Goal: Book appointment/travel/reservation

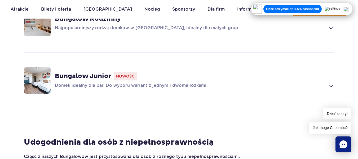
scroll to position [504, 0]
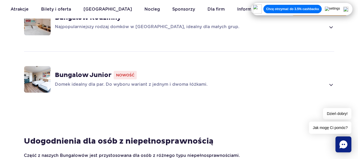
click at [184, 83] on p "Domek idealny dla par. Do wyboru wariant z jednym i dwoma łóżkami." at bounding box center [190, 84] width 271 height 6
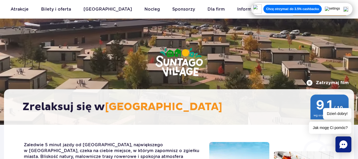
scroll to position [0, 0]
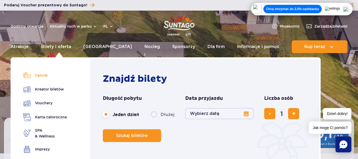
click at [43, 75] on link "Cennik" at bounding box center [44, 75] width 43 height 7
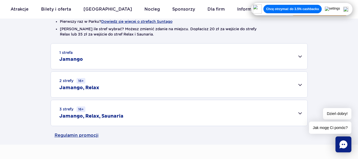
scroll to position [159, 0]
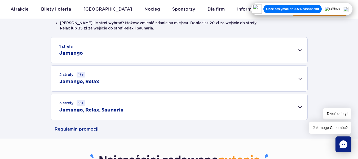
click at [302, 107] on div "3 strefy 16+ Jamango, Relax, Saunaria" at bounding box center [179, 107] width 257 height 26
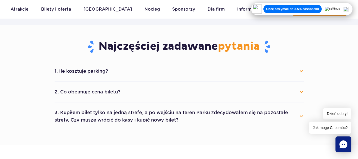
scroll to position [345, 0]
click at [301, 116] on button "3. Kupiłem bilet tylko na jedną strefę, a po wejściu na teren Parku zdecydowałe…" at bounding box center [179, 115] width 249 height 19
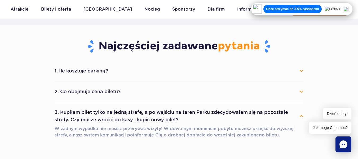
click at [301, 116] on button "3. Kupiłem bilet tylko na jedną strefę, a po wejściu na teren Parku zdecydowałe…" at bounding box center [179, 115] width 249 height 19
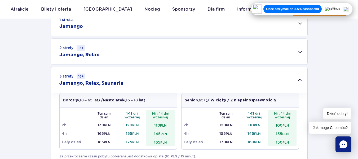
scroll to position [186, 0]
click at [301, 49] on div "2 strefy 16+ Jamango, Relax" at bounding box center [179, 52] width 257 height 26
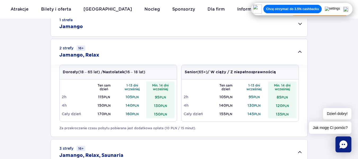
click at [301, 25] on div "1 strefa Jamango" at bounding box center [179, 23] width 257 height 25
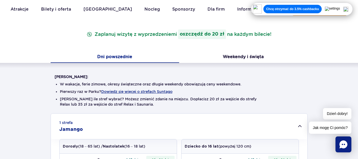
scroll to position [80, 0]
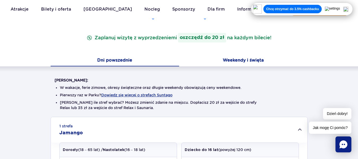
click at [250, 60] on button "Weekendy i święta" at bounding box center [243, 60] width 129 height 11
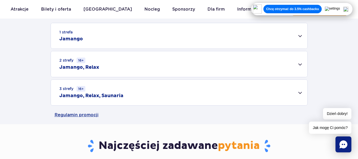
scroll to position [186, 0]
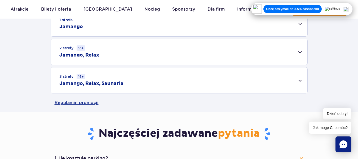
click at [299, 80] on div "3 strefy 16+ Jamango, Relax, Saunaria" at bounding box center [179, 80] width 257 height 26
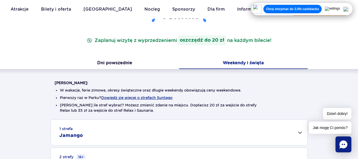
scroll to position [0, 0]
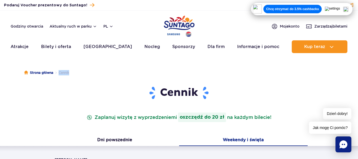
drag, startPoint x: 96, startPoint y: 63, endPoint x: 55, endPoint y: 69, distance: 41.5
click at [56, 69] on ul "Strona główna Cennik" at bounding box center [179, 72] width 310 height 27
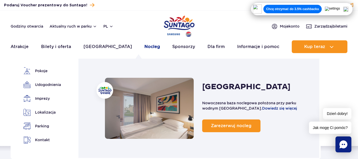
click at [144, 46] on link "Nocleg" at bounding box center [152, 46] width 16 height 13
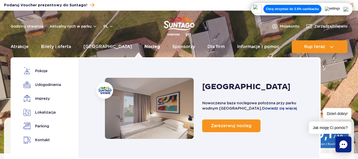
click at [144, 47] on link "Nocleg" at bounding box center [152, 46] width 16 height 13
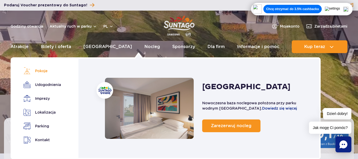
click at [45, 71] on link "Pokoje" at bounding box center [41, 70] width 36 height 7
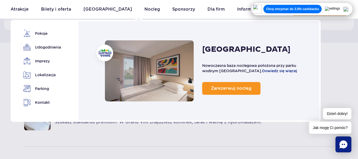
scroll to position [325, 0]
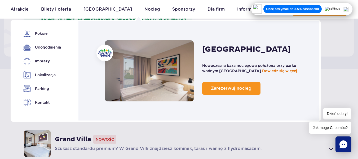
click at [269, 70] on link "Dowiedz się więcej" at bounding box center [279, 71] width 35 height 4
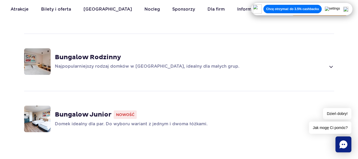
scroll to position [477, 0]
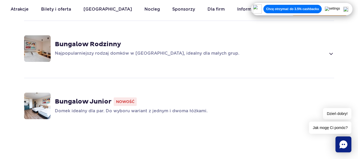
click at [193, 110] on p "Domek idealny dla par. Do wyboru wariant z jednym i dwoma łóżkami." at bounding box center [190, 111] width 271 height 6
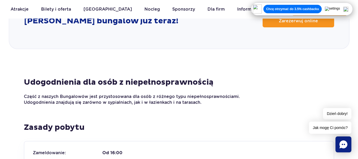
scroll to position [795, 0]
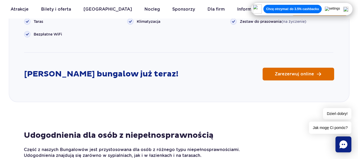
click at [280, 73] on span "Zarezerwuj online" at bounding box center [294, 74] width 39 height 4
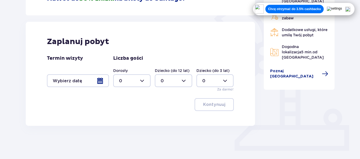
scroll to position [133, 0]
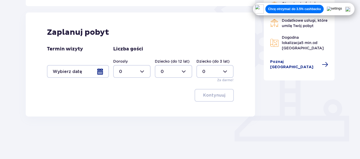
click at [142, 68] on div at bounding box center [131, 71] width 37 height 13
click at [121, 99] on div "1" at bounding box center [132, 99] width 26 height 6
type input "1"
click at [99, 69] on div at bounding box center [78, 71] width 62 height 13
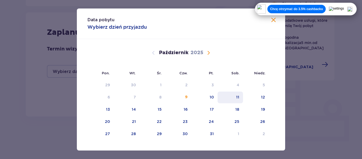
click at [236, 98] on div "11" at bounding box center [237, 96] width 3 height 5
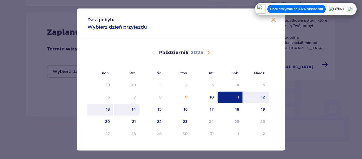
click at [130, 108] on div "14" at bounding box center [127, 110] width 26 height 12
type input "11.10.25 - 14.10.25"
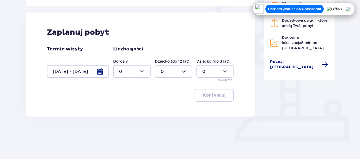
click at [145, 69] on div at bounding box center [131, 71] width 37 height 13
click at [118, 96] on span "1" at bounding box center [132, 98] width 36 height 11
type input "1"
click at [212, 95] on p "Kontynuuj" at bounding box center [214, 95] width 22 height 6
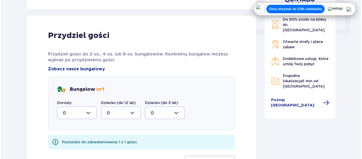
scroll to position [243, 0]
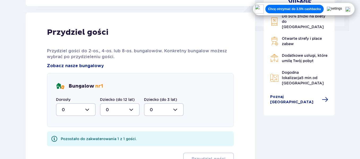
click at [92, 109] on div at bounding box center [76, 109] width 40 height 13
click at [64, 136] on div "1" at bounding box center [76, 137] width 28 height 6
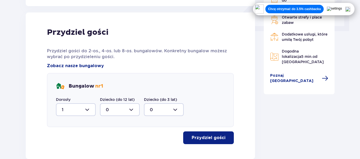
click at [89, 108] on div at bounding box center [76, 109] width 40 height 13
click at [63, 124] on p "0" at bounding box center [63, 126] width 3 height 6
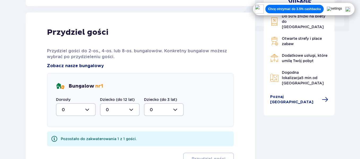
click at [91, 65] on span "Zobacz nasze bungalowy" at bounding box center [75, 66] width 57 height 6
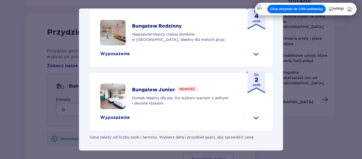
scroll to position [303, 0]
click at [255, 117] on span at bounding box center [256, 117] width 8 height 8
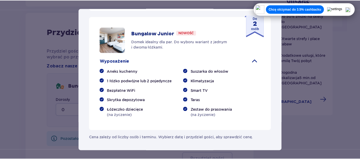
scroll to position [359, 0]
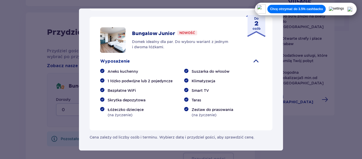
click at [39, 43] on div "Suntago Village Suntago Village to idealne miejsce dla fanów dobrej zabawy i tr…" at bounding box center [181, 79] width 362 height 159
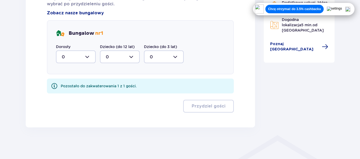
scroll to position [296, 0]
click at [90, 56] on div at bounding box center [76, 56] width 40 height 13
click at [64, 84] on div "1" at bounding box center [76, 84] width 28 height 6
type input "1"
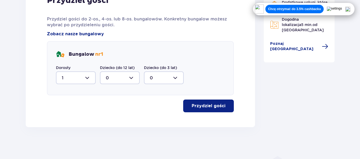
click at [210, 105] on p "Przydziel gości" at bounding box center [209, 106] width 34 height 6
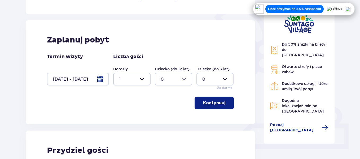
scroll to position [122, 0]
